Goal: Task Accomplishment & Management: Use online tool/utility

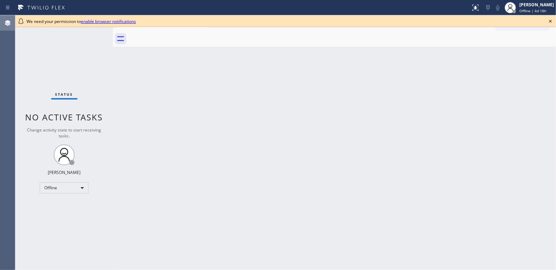
click at [8, 21] on icon at bounding box center [8, 23] width 6 height 6
click at [69, 187] on div "Offline" at bounding box center [64, 188] width 49 height 11
click at [70, 188] on div at bounding box center [278, 135] width 556 height 270
click at [124, 38] on icon at bounding box center [120, 38] width 11 height 11
click at [116, 21] on link "enable browser notifications" at bounding box center [108, 21] width 55 height 6
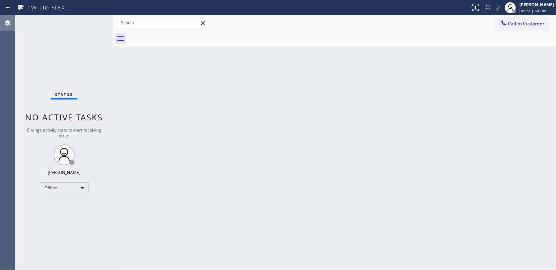
click at [6, 25] on icon at bounding box center [7, 23] width 8 height 8
click at [118, 39] on icon at bounding box center [120, 38] width 11 height 11
click at [65, 187] on div "Offline" at bounding box center [64, 188] width 49 height 11
click at [63, 206] on li "Available" at bounding box center [63, 206] width 47 height 8
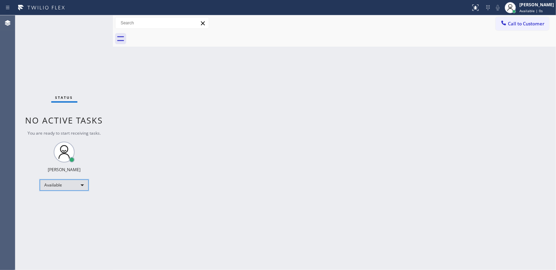
click at [76, 186] on div "Available" at bounding box center [64, 185] width 49 height 11
click at [56, 145] on div at bounding box center [278, 135] width 556 height 270
click at [61, 150] on circle at bounding box center [63, 149] width 7 height 7
click at [58, 185] on div "Available" at bounding box center [64, 185] width 49 height 11
click at [60, 193] on li "Offline" at bounding box center [63, 194] width 47 height 8
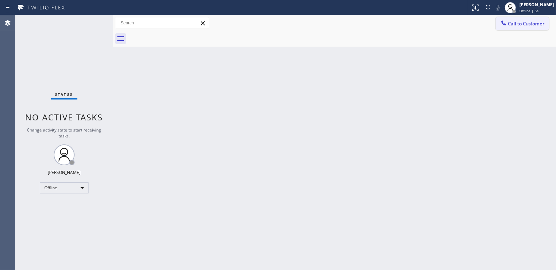
click at [511, 25] on span "Call to Customer" at bounding box center [526, 24] width 37 height 6
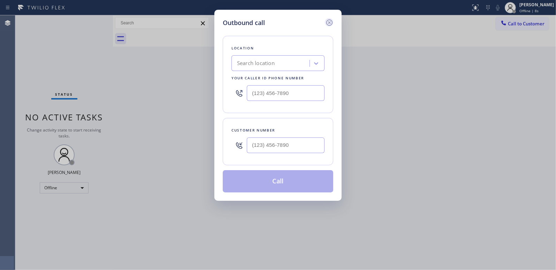
click at [330, 23] on icon at bounding box center [329, 23] width 6 height 6
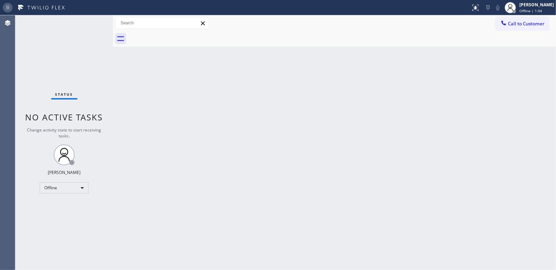
click at [5, 5] on icon at bounding box center [7, 7] width 8 height 8
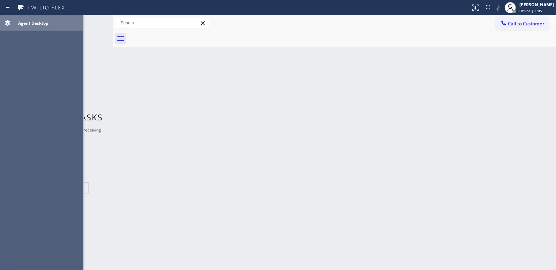
click at [34, 25] on span "Agent Desktop" at bounding box center [33, 23] width 30 height 6
click at [190, 65] on div "Back to Dashboard Change Sender ID Customers Technicians Select a contact Outbo…" at bounding box center [334, 142] width 443 height 255
click at [30, 20] on div "Agent Desktop" at bounding box center [49, 22] width 68 height 11
click at [11, 6] on icon at bounding box center [7, 7] width 8 height 8
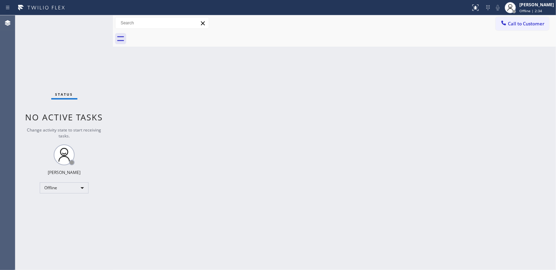
drag, startPoint x: 497, startPoint y: 7, endPoint x: 409, endPoint y: 60, distance: 103.2
click at [410, 60] on div "Status report No issues detected If you experience an issue, please download th…" at bounding box center [278, 135] width 556 height 270
click at [8, 22] on icon at bounding box center [8, 23] width 6 height 6
click at [7, 25] on icon at bounding box center [7, 23] width 8 height 8
click at [5, 7] on icon at bounding box center [7, 7] width 8 height 8
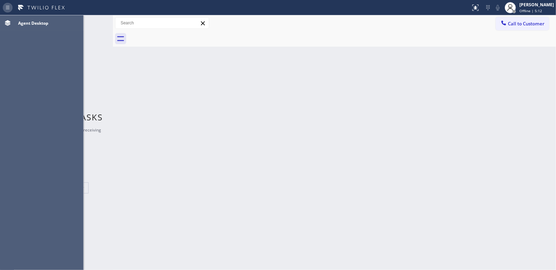
click at [5, 7] on icon at bounding box center [7, 7] width 8 height 8
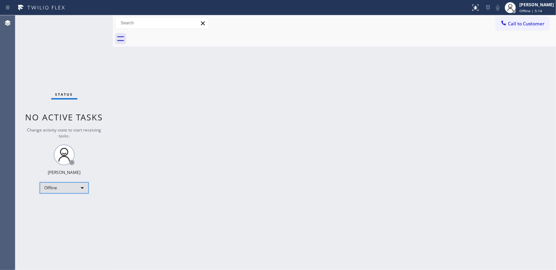
click at [79, 187] on div "Offline" at bounding box center [64, 188] width 49 height 11
click at [56, 204] on li "Available" at bounding box center [63, 206] width 47 height 8
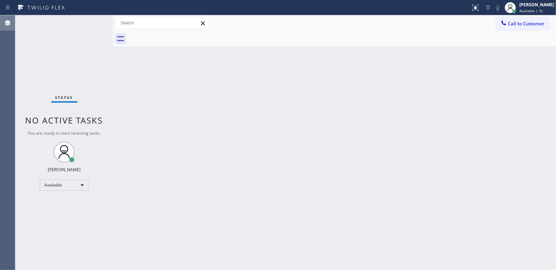
click at [7, 24] on icon at bounding box center [8, 23] width 6 height 6
click at [7, 7] on icon at bounding box center [7, 7] width 8 height 8
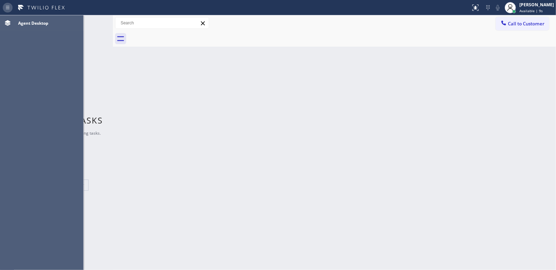
click at [7, 7] on icon at bounding box center [7, 7] width 8 height 8
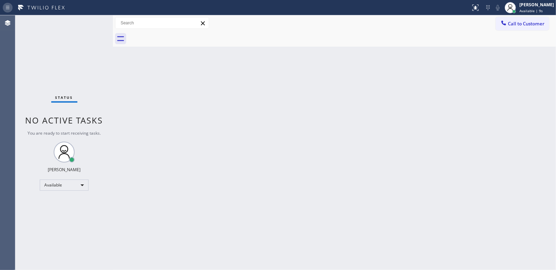
click at [7, 7] on icon at bounding box center [7, 7] width 8 height 8
click at [36, 7] on icon at bounding box center [41, 7] width 52 height 11
drag, startPoint x: 249, startPoint y: 133, endPoint x: 223, endPoint y: 112, distance: 33.8
click at [248, 131] on div "Back to Dashboard Change Sender ID Customers Technicians Select a contact Outbo…" at bounding box center [334, 142] width 443 height 255
click at [122, 40] on icon at bounding box center [120, 38] width 7 height 5
